Goal: Answer question/provide support

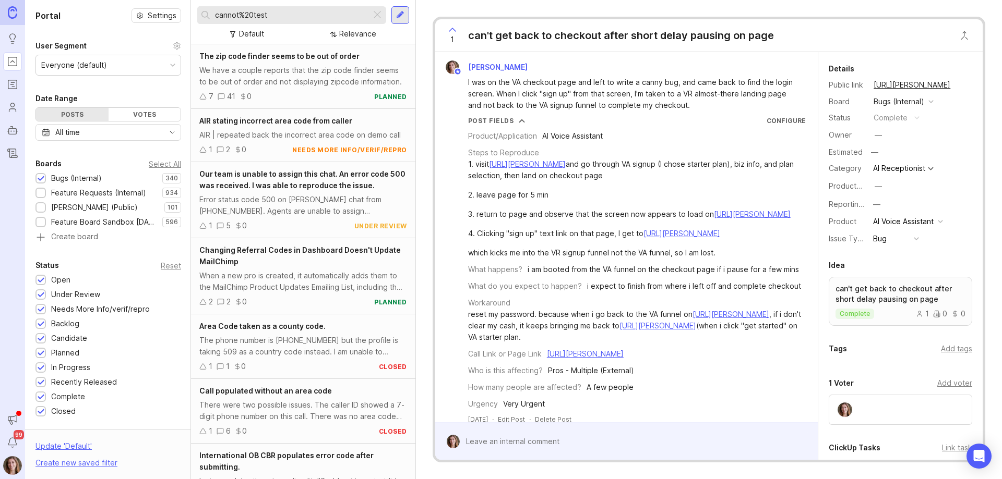
click at [377, 16] on div at bounding box center [377, 15] width 13 height 14
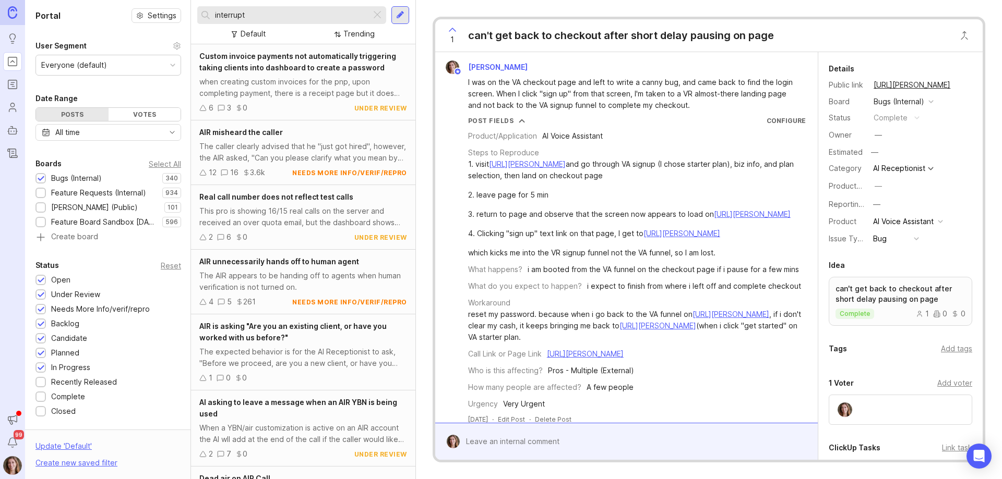
type input "interrupt"
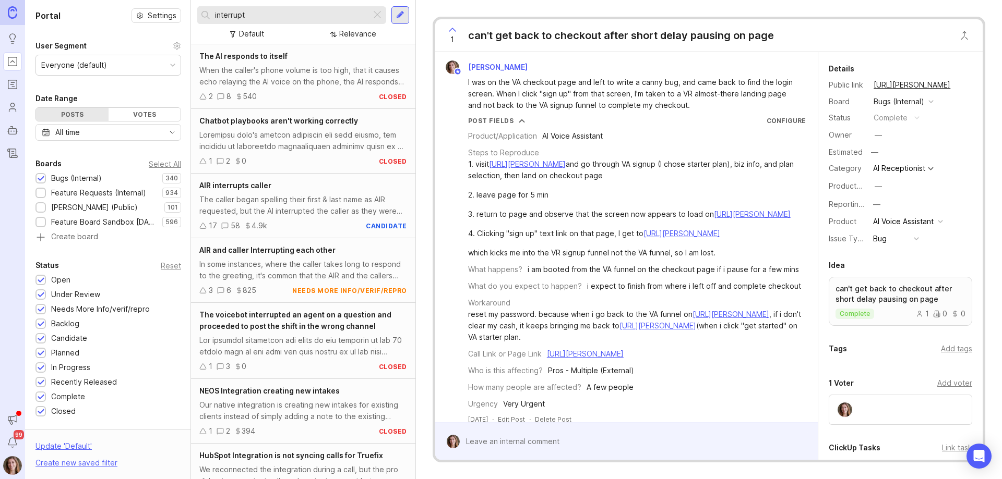
click at [317, 478] on div "We reconnected the integration during a call, but the pro did not see my test c…" at bounding box center [303, 475] width 208 height 23
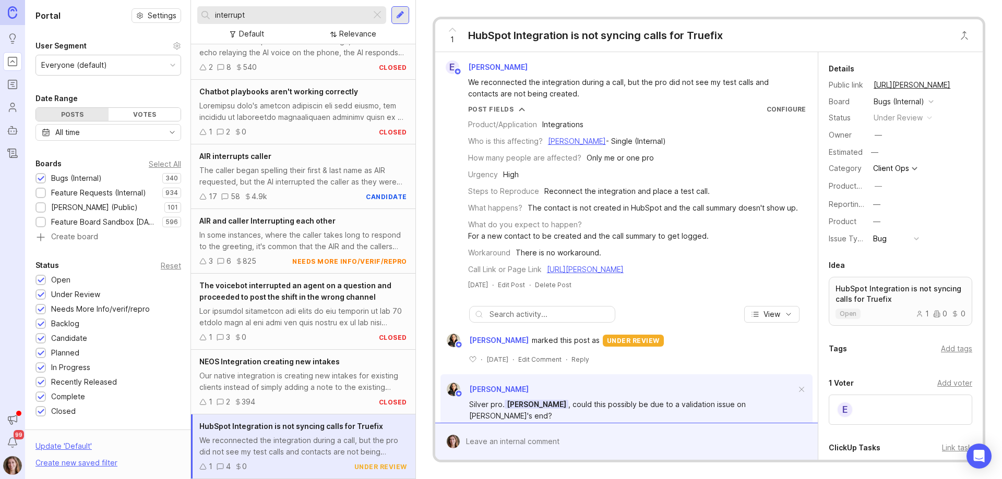
drag, startPoint x: 379, startPoint y: 15, endPoint x: 344, endPoint y: 5, distance: 36.8
click at [379, 16] on div at bounding box center [377, 15] width 13 height 14
